Goal: Book appointment/travel/reservation

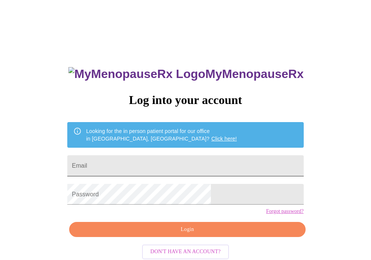
click at [129, 158] on input "Email" at bounding box center [185, 165] width 236 height 21
type input "[PERSON_NAME][EMAIL_ADDRESS][DOMAIN_NAME]"
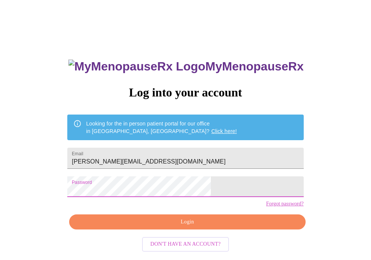
scroll to position [12, 0]
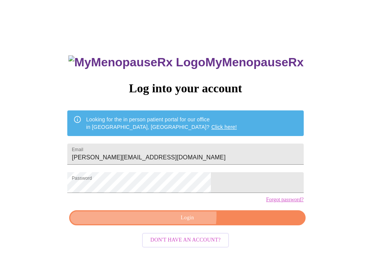
click at [189, 222] on span "Login" at bounding box center [187, 217] width 219 height 9
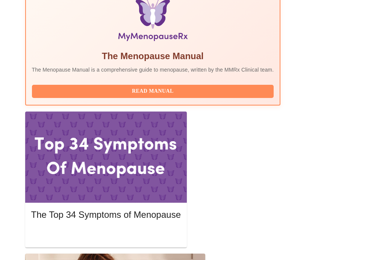
scroll to position [271, 0]
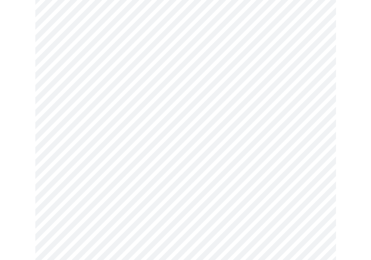
scroll to position [338, 0]
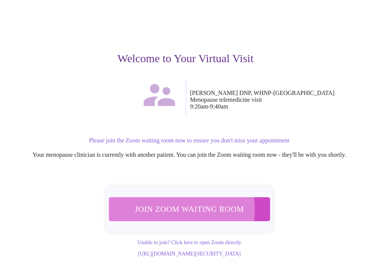
click at [155, 202] on span "Join Zoom Waiting Room" at bounding box center [188, 209] width 141 height 14
